Goal: Task Accomplishment & Management: Manage account settings

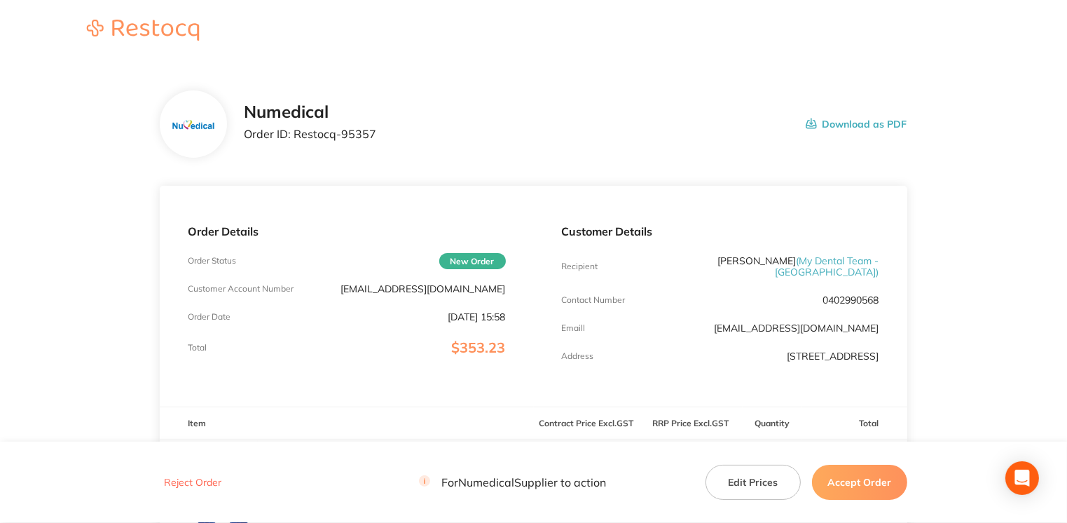
click at [848, 478] on button "Accept Order" at bounding box center [859, 481] width 95 height 35
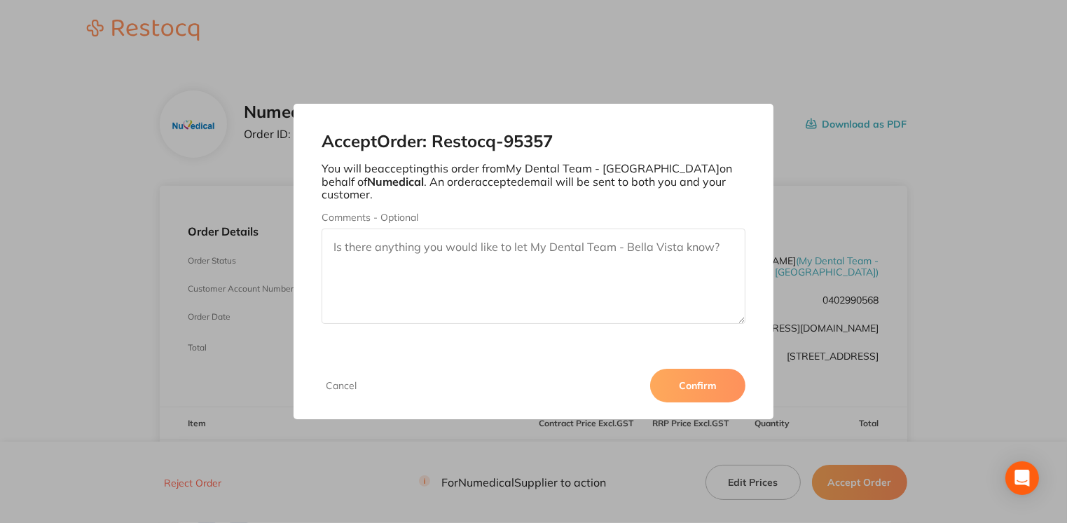
click at [717, 380] on button "Confirm" at bounding box center [697, 385] width 95 height 34
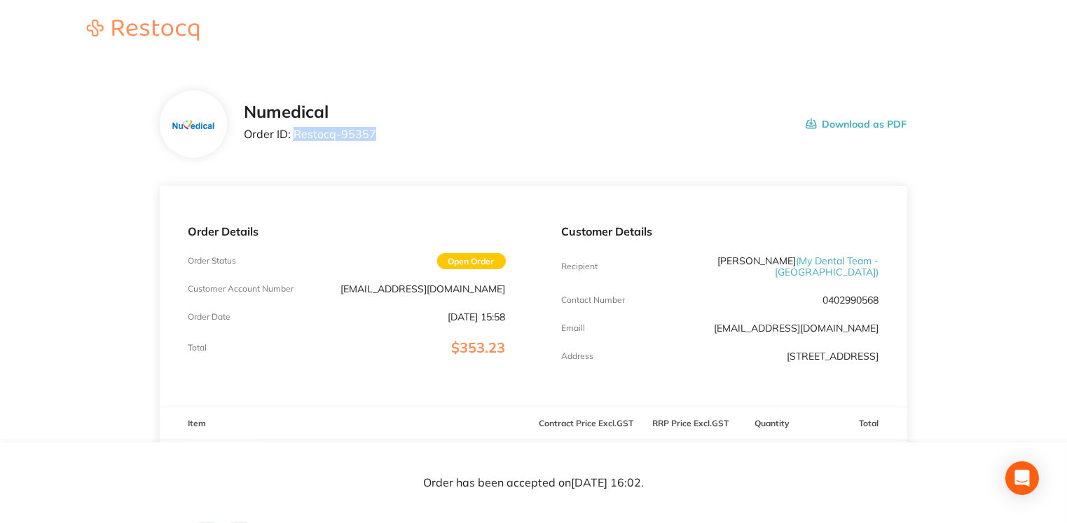
drag, startPoint x: 297, startPoint y: 138, endPoint x: 434, endPoint y: 141, distance: 137.3
click at [434, 141] on div "Numedical Order ID: Restocq- 95357 Download as PDF" at bounding box center [575, 123] width 663 height 43
drag, startPoint x: 434, startPoint y: 141, endPoint x: 352, endPoint y: 131, distance: 82.6
copy p "Restocq- 95357"
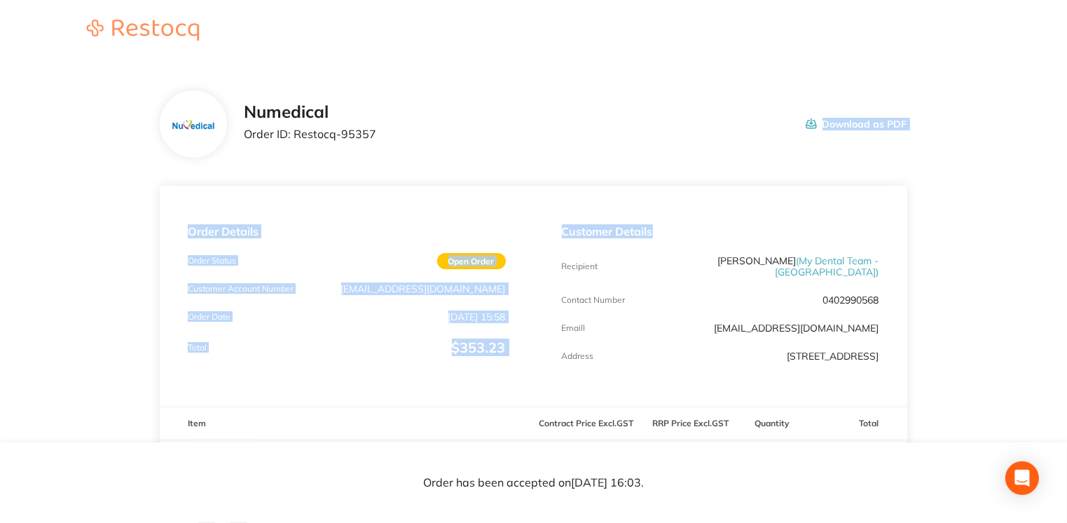
drag, startPoint x: 1063, startPoint y: 123, endPoint x: 1059, endPoint y: 178, distance: 54.8
click at [782, 203] on div "Customer Details Recipient Dr Dinesh Sanmuganathan ( My Dental Team - Bella Vis…" at bounding box center [720, 296] width 373 height 221
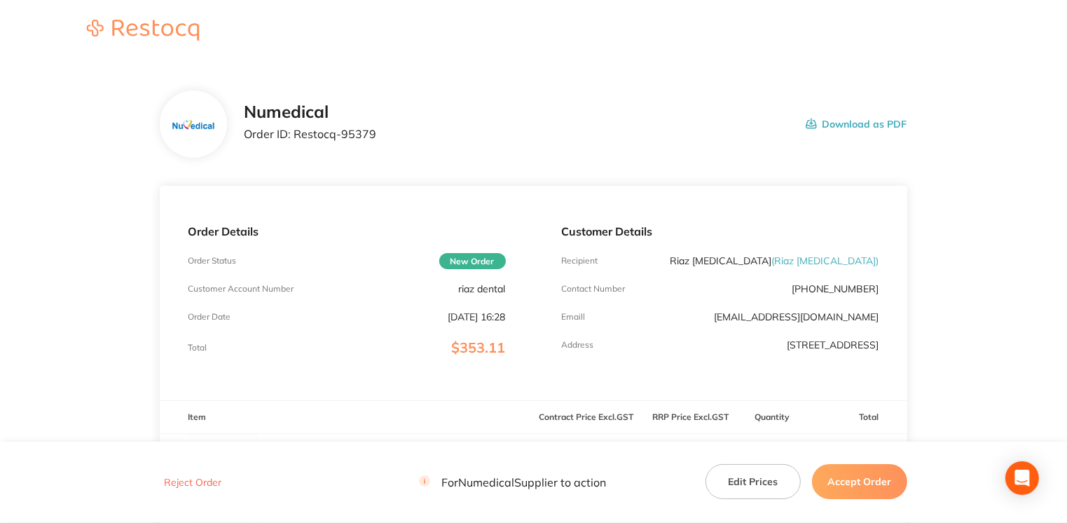
click at [848, 484] on button "Accept Order" at bounding box center [859, 481] width 95 height 35
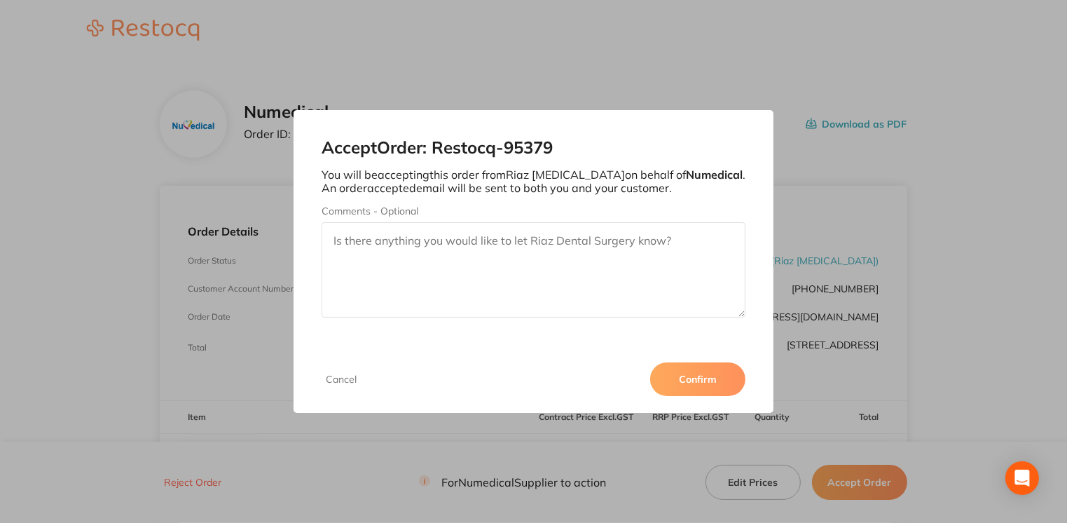
click at [715, 380] on button "Confirm" at bounding box center [697, 379] width 95 height 34
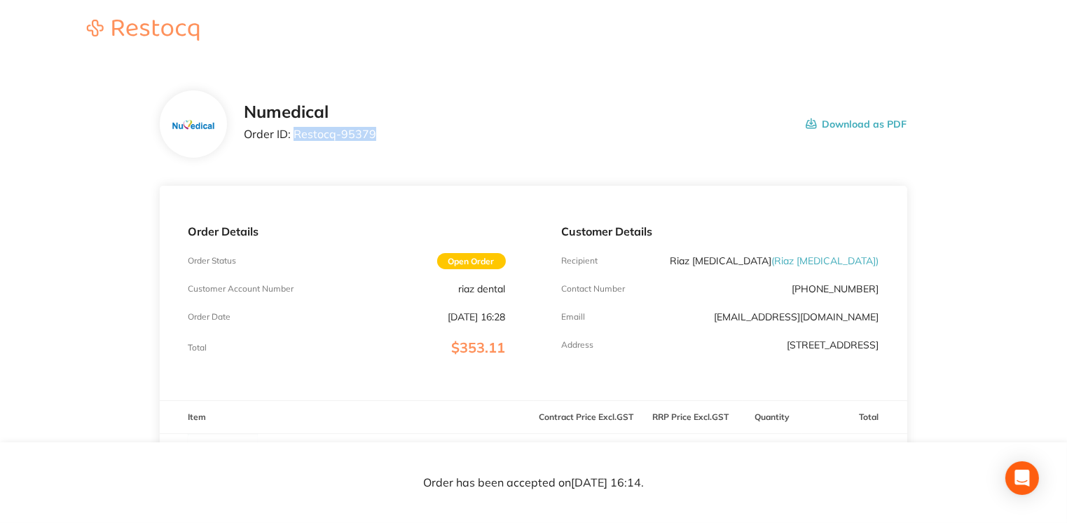
drag, startPoint x: 295, startPoint y: 134, endPoint x: 381, endPoint y: 134, distance: 86.2
click at [381, 134] on div "Numedical Order ID: Restocq- 95379 Download as PDF" at bounding box center [575, 123] width 663 height 43
drag, startPoint x: 381, startPoint y: 134, endPoint x: 366, endPoint y: 135, distance: 14.7
copy p "Restocq- 95379"
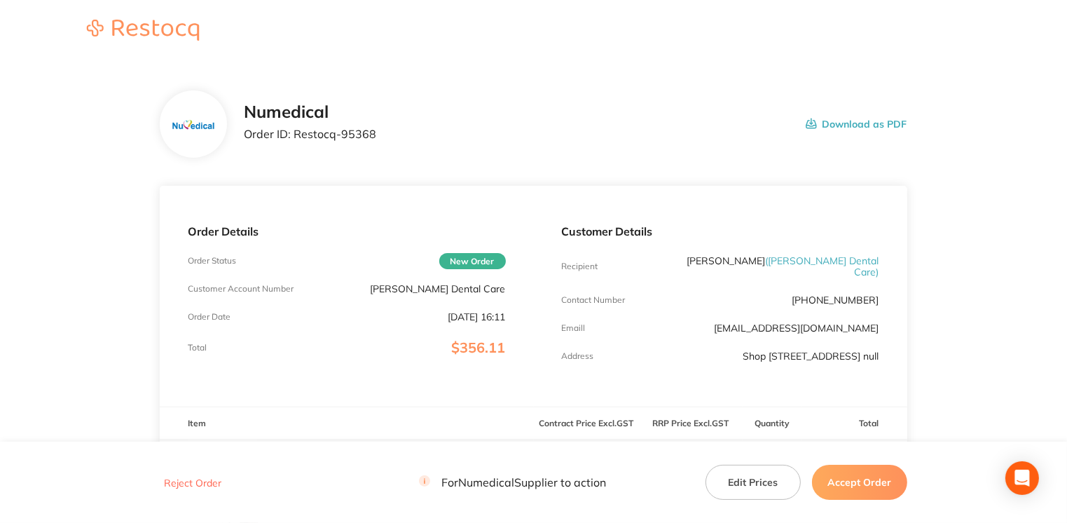
click at [848, 492] on button "Accept Order" at bounding box center [859, 481] width 95 height 35
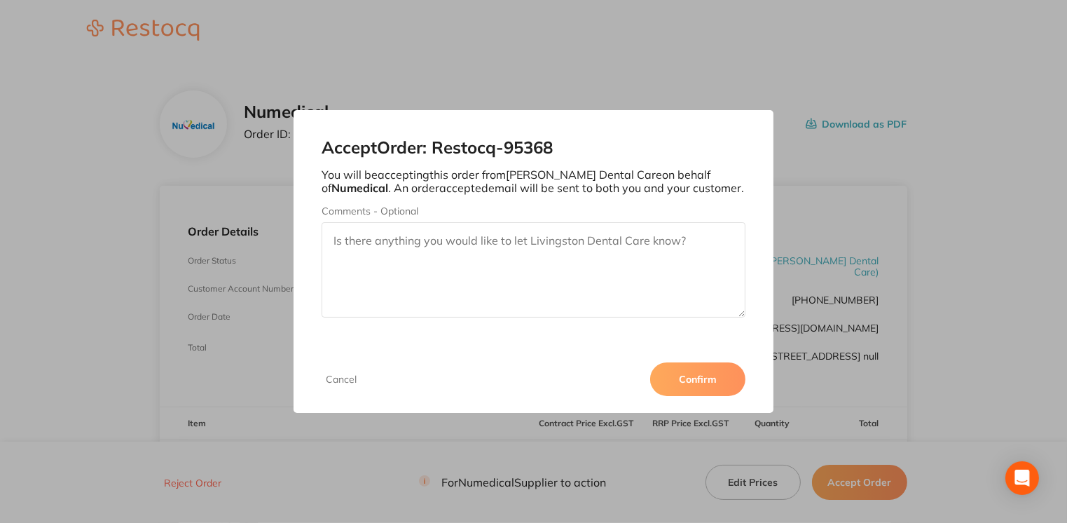
click at [726, 374] on button "Confirm" at bounding box center [697, 379] width 95 height 34
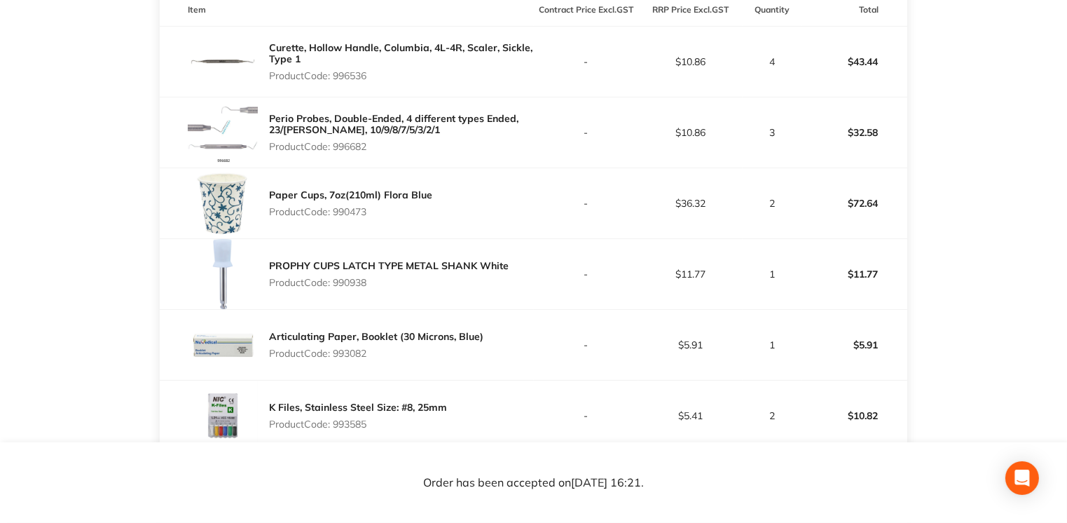
scroll to position [406, 0]
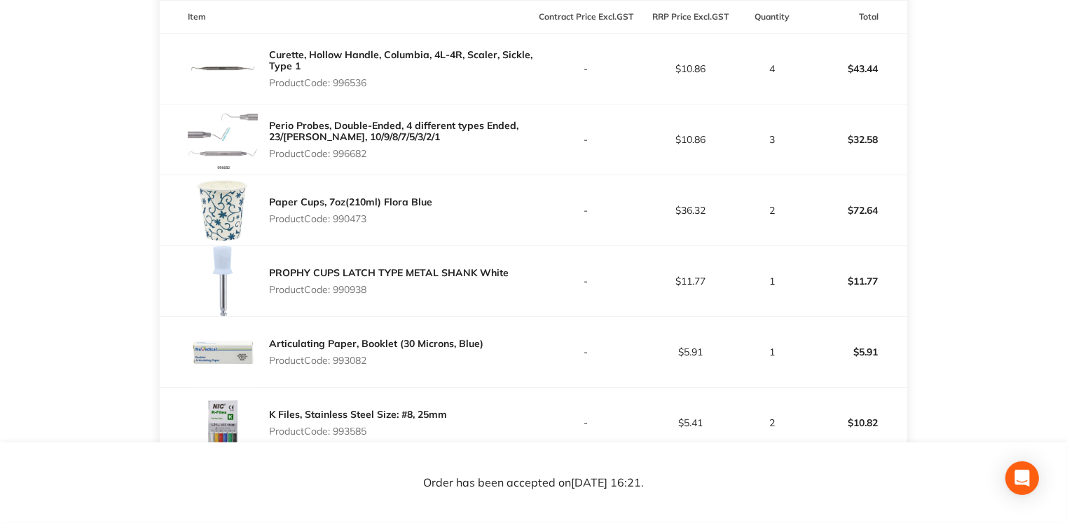
click at [967, 279] on main "Numedical Order ID: Restocq- 95368 Download as PDF Order Details Order Status O…" at bounding box center [533, 399] width 1067 height 1487
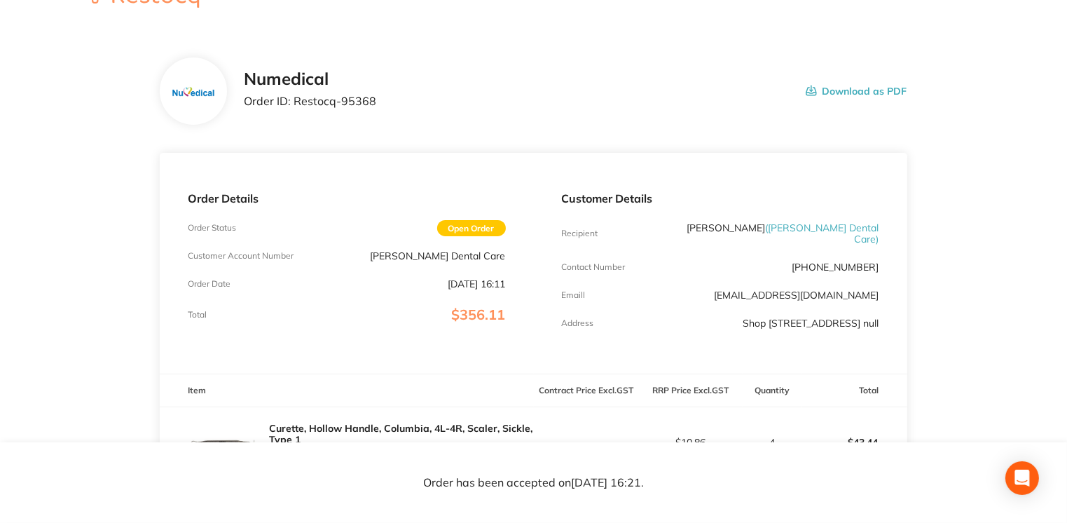
scroll to position [21, 0]
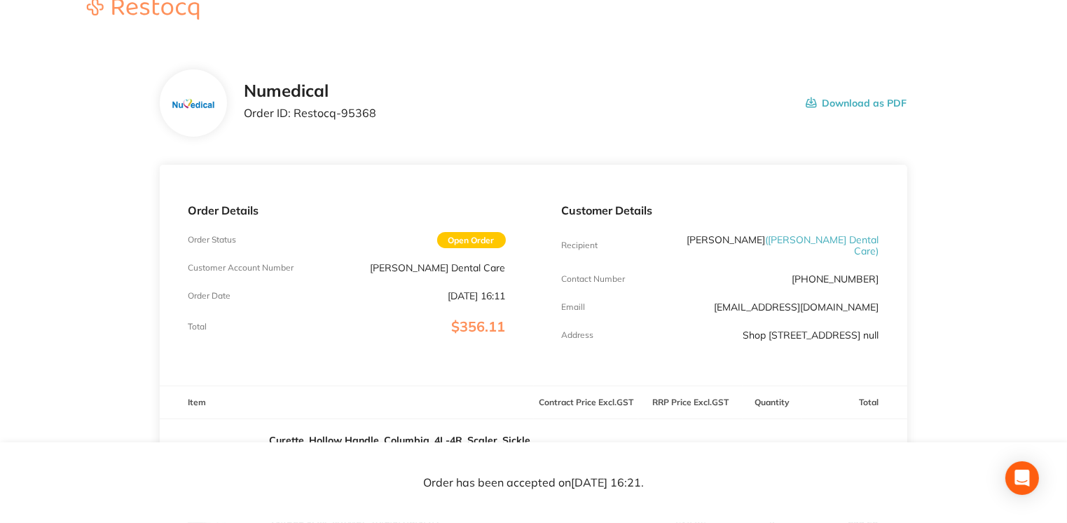
click at [888, 108] on button "Download as PDF" at bounding box center [857, 102] width 102 height 43
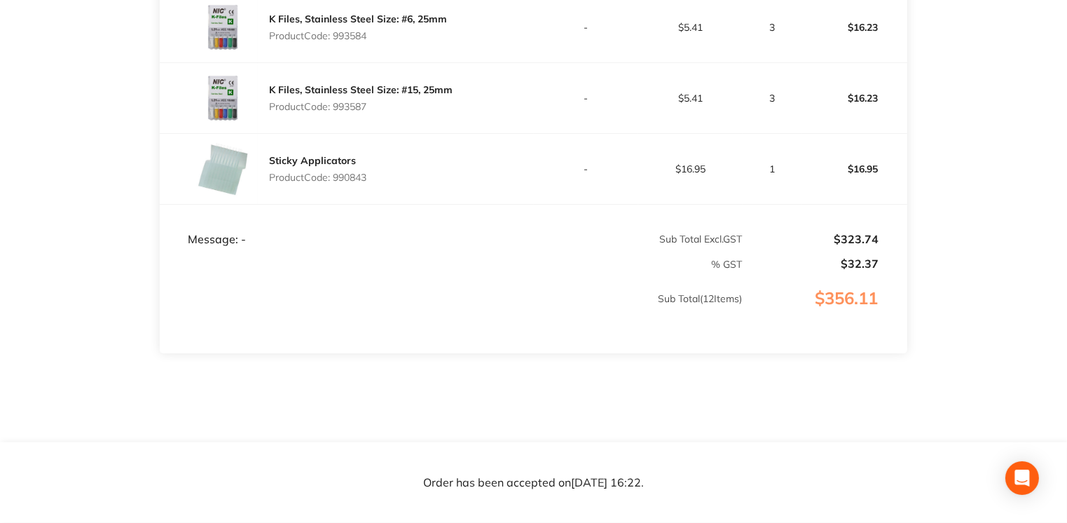
scroll to position [1080, 0]
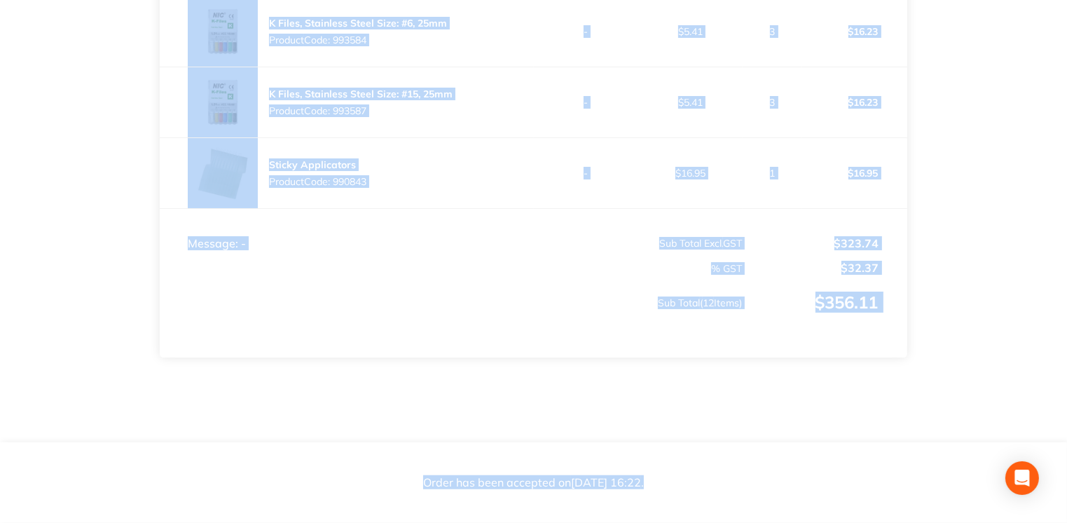
drag, startPoint x: 1066, startPoint y: 495, endPoint x: 1070, endPoint y: 438, distance: 56.9
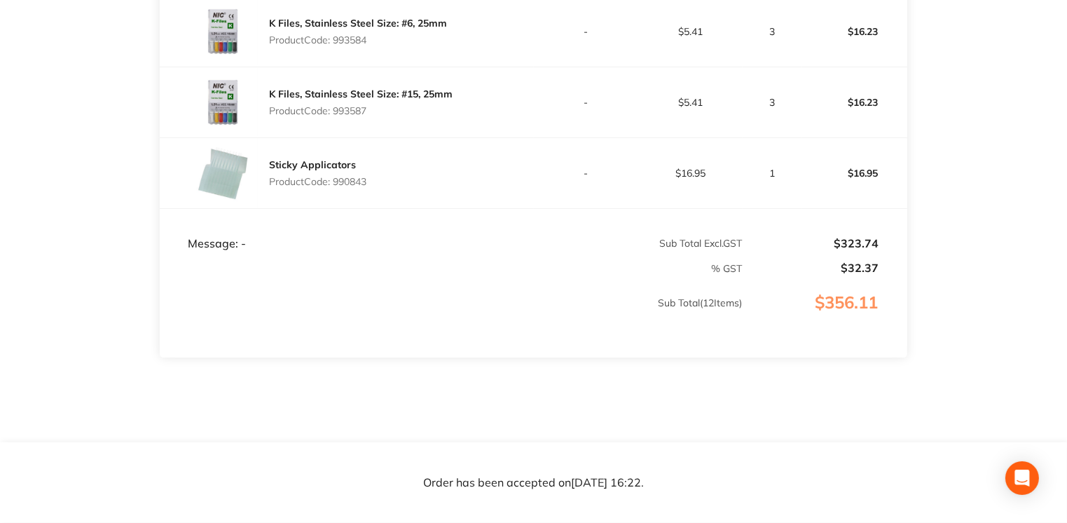
drag, startPoint x: 1070, startPoint y: 438, endPoint x: 1070, endPoint y: 385, distance: 52.5
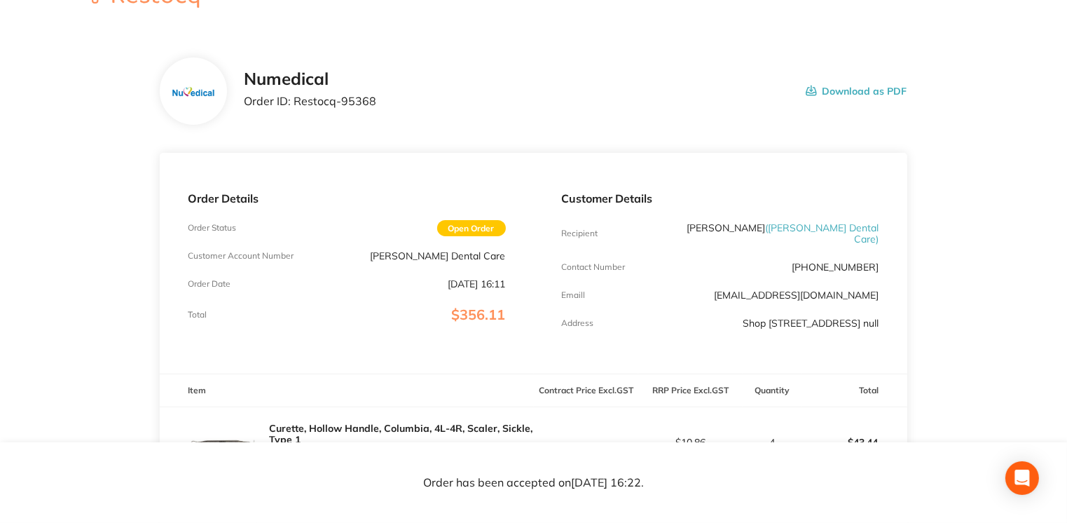
scroll to position [0, 0]
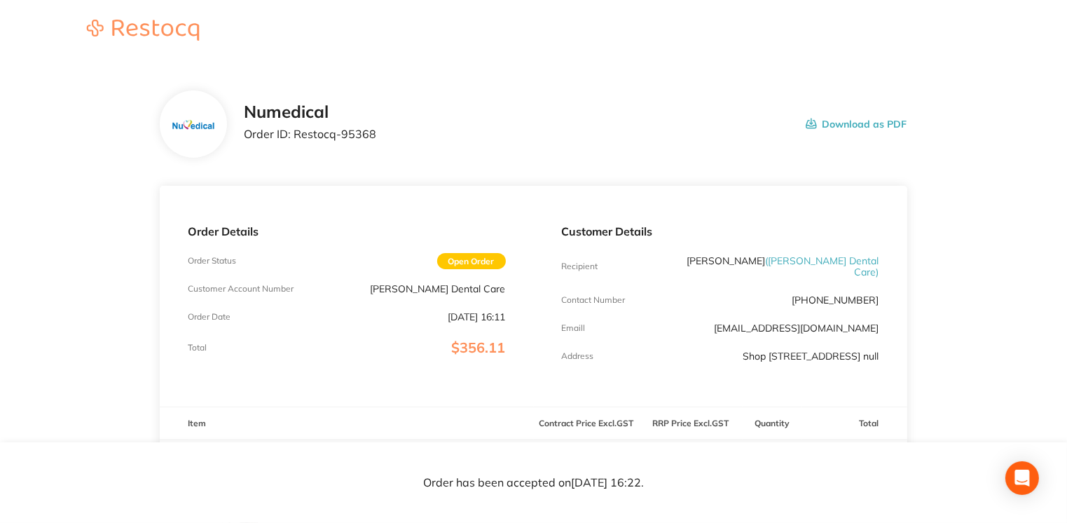
click at [878, 120] on button "Download as PDF" at bounding box center [857, 123] width 102 height 43
click at [292, 133] on p "Order ID: Restocq- 95368" at bounding box center [310, 133] width 132 height 13
click at [293, 133] on p "Order ID: Restocq- 95368" at bounding box center [310, 133] width 132 height 13
drag, startPoint x: 294, startPoint y: 133, endPoint x: 374, endPoint y: 132, distance: 79.9
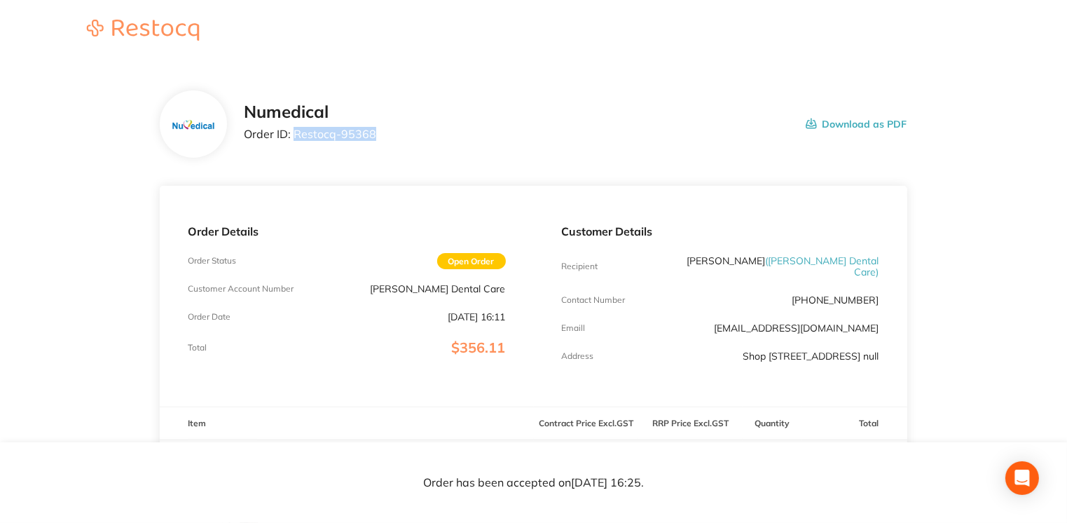
click at [374, 132] on div "Numedical Order ID: Restocq- 95368 Download as PDF" at bounding box center [575, 123] width 663 height 43
drag, startPoint x: 374, startPoint y: 132, endPoint x: 359, endPoint y: 132, distance: 15.4
copy p "Restocq- 95368"
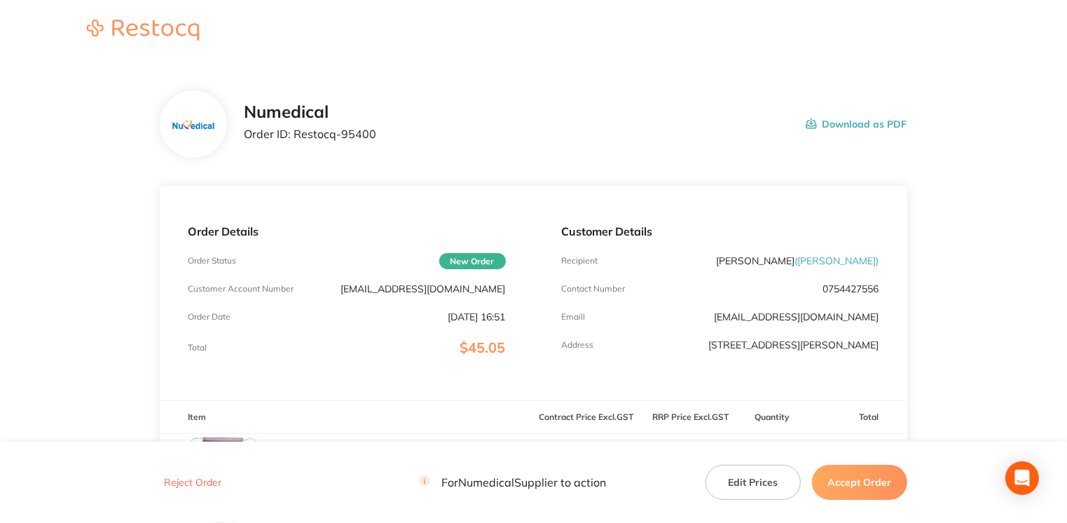
click at [866, 483] on button "Accept Order" at bounding box center [859, 481] width 95 height 35
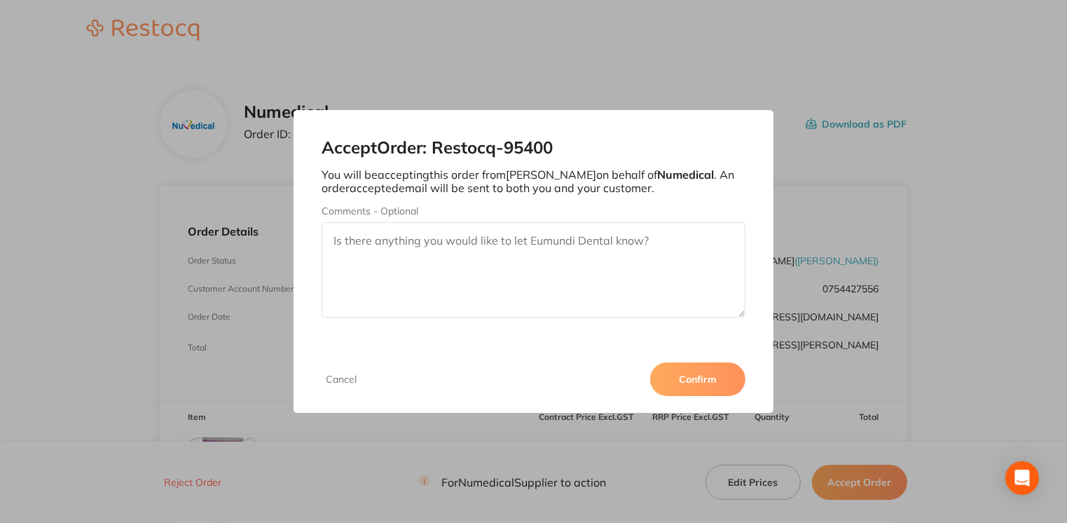
click at [706, 388] on button "Confirm" at bounding box center [697, 379] width 95 height 34
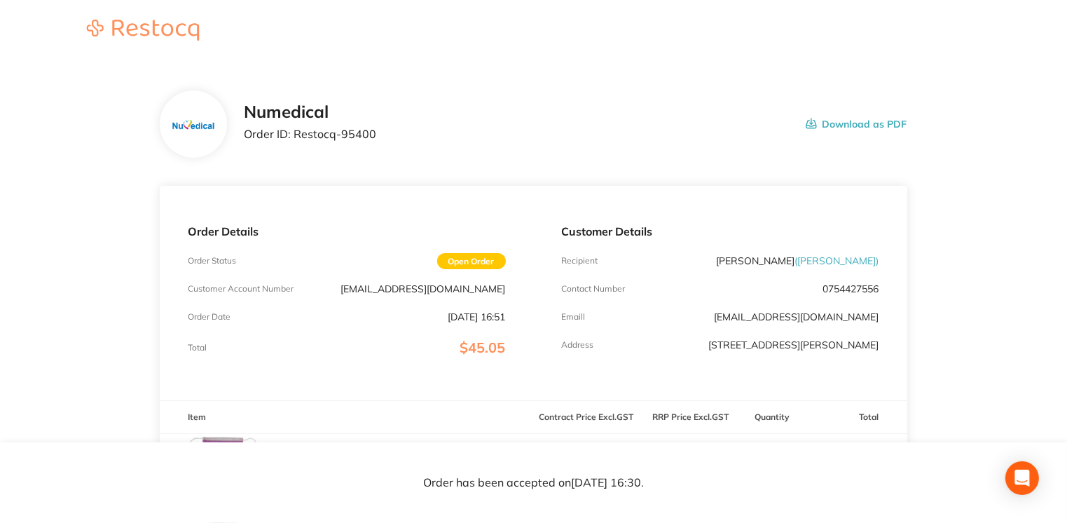
drag, startPoint x: 803, startPoint y: 258, endPoint x: 876, endPoint y: 254, distance: 72.3
click at [876, 254] on span "( Eumundi Dental )" at bounding box center [837, 260] width 84 height 13
copy span "Eumundi Dental"
drag, startPoint x: 294, startPoint y: 132, endPoint x: 389, endPoint y: 133, distance: 95.3
click at [389, 133] on div "Numedical Order ID: Restocq- 95400 Download as PDF" at bounding box center [575, 123] width 663 height 43
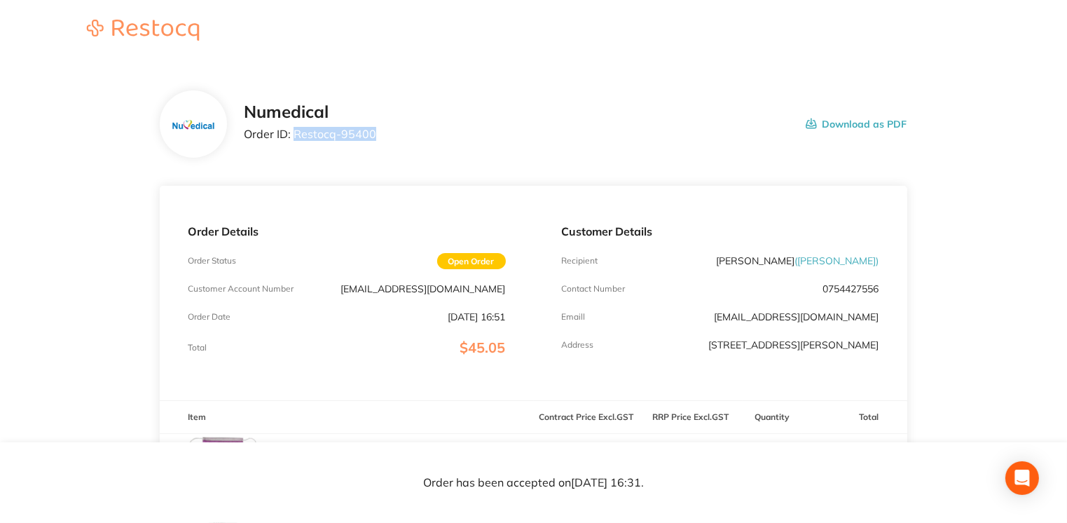
drag, startPoint x: 389, startPoint y: 133, endPoint x: 367, endPoint y: 131, distance: 22.5
copy p "Restocq- 95400"
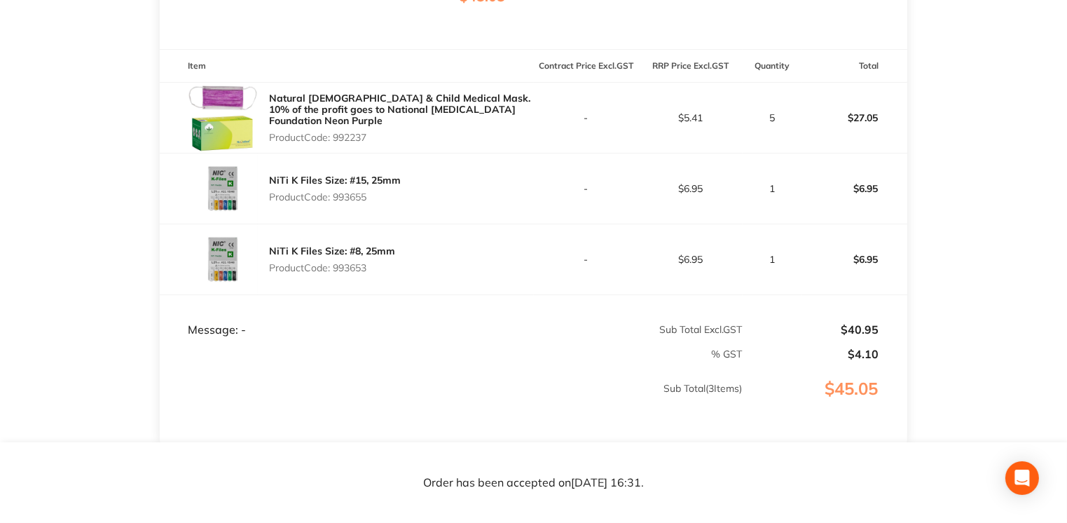
scroll to position [349, 0]
